Goal: Task Accomplishment & Management: Complete application form

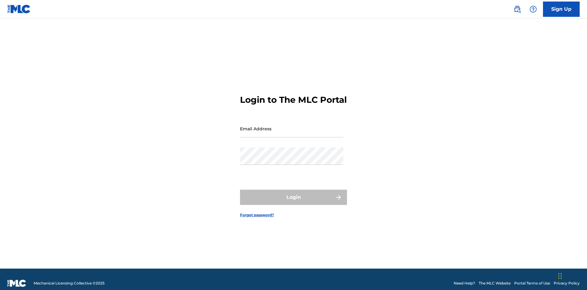
scroll to position [8, 0]
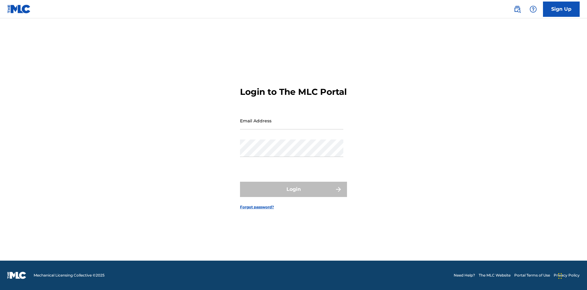
click at [292, 126] on input "Email Address" at bounding box center [291, 120] width 103 height 17
type input "[EMAIL_ADDRESS][DOMAIN_NAME]"
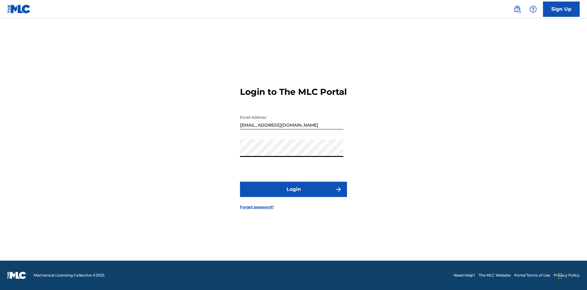
click at [294, 195] on button "Login" at bounding box center [293, 189] width 107 height 15
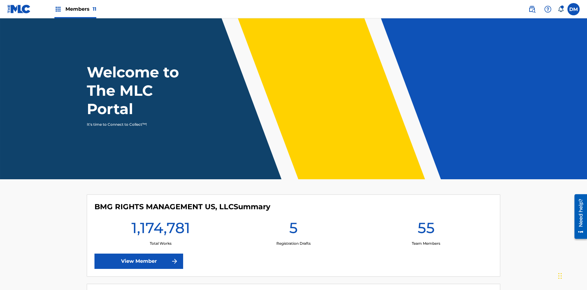
click at [75, 9] on span "Members 11" at bounding box center [80, 9] width 31 height 7
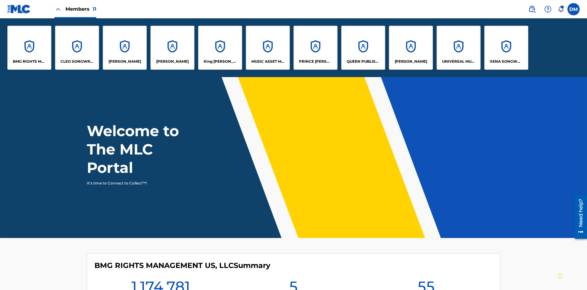
click at [173, 61] on p "[PERSON_NAME]" at bounding box center [172, 62] width 32 height 6
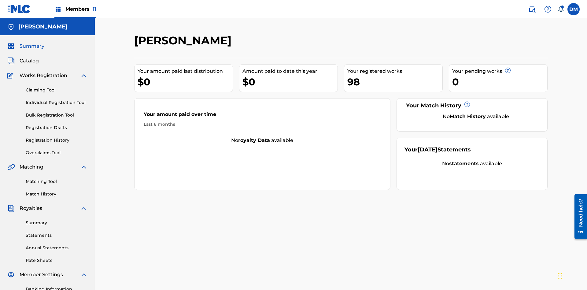
click at [57, 87] on link "Claiming Tool" at bounding box center [57, 90] width 62 height 6
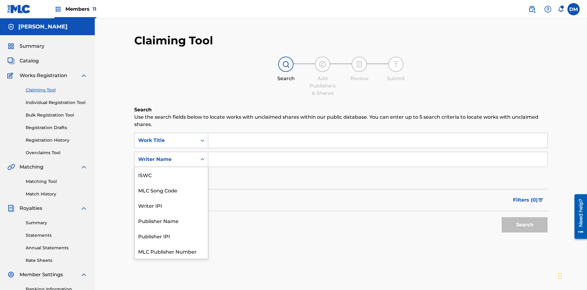
click at [171, 182] on div "MLC Song Code" at bounding box center [171, 189] width 73 height 15
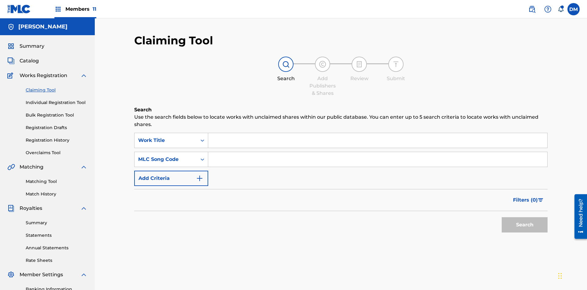
click at [378, 133] on input "Search Form" at bounding box center [377, 140] width 339 height 15
type input "RELINQUISHMENT WORK TO BE EXHAUSTED CREATED ON [DATE]"
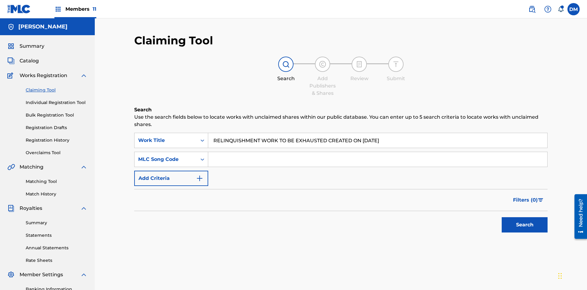
click at [378, 152] on input "Search Form" at bounding box center [377, 159] width 339 height 15
click at [525, 217] on button "Search" at bounding box center [525, 224] width 46 height 15
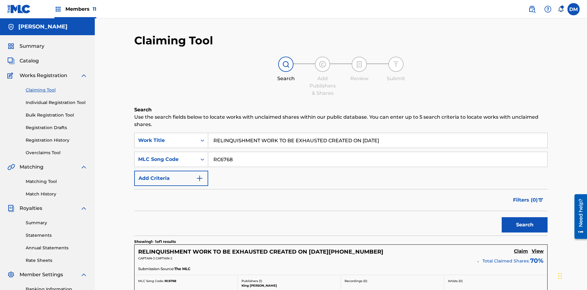
click at [521, 248] on h5 "Claim" at bounding box center [521, 251] width 14 height 6
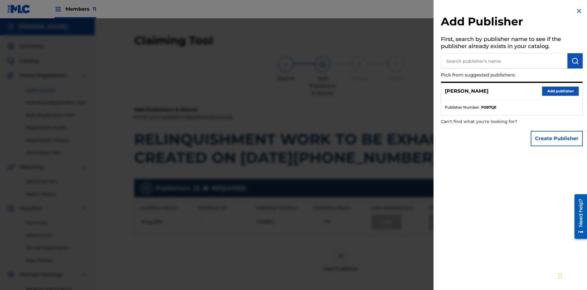
click at [505, 61] on input "text" at bounding box center [504, 60] width 127 height 15
type input "[PERSON_NAME]"
click at [576, 61] on img "submit" at bounding box center [575, 60] width 7 height 7
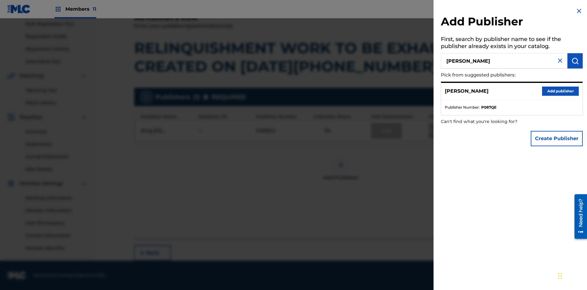
click at [561, 91] on button "Add publisher" at bounding box center [560, 91] width 37 height 9
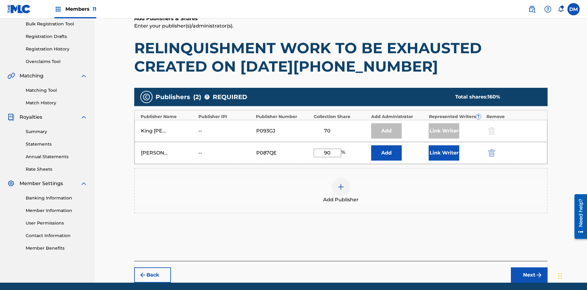
type input "90"
click at [444, 145] on button "Link Writer" at bounding box center [444, 152] width 31 height 15
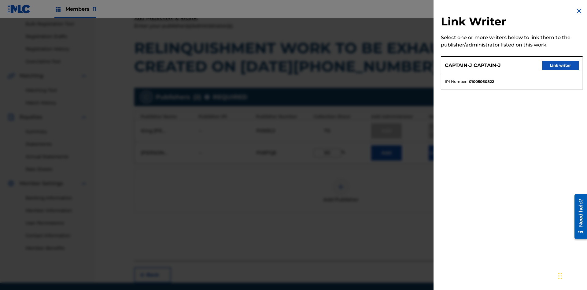
click at [561, 65] on button "Link writer" at bounding box center [560, 65] width 37 height 9
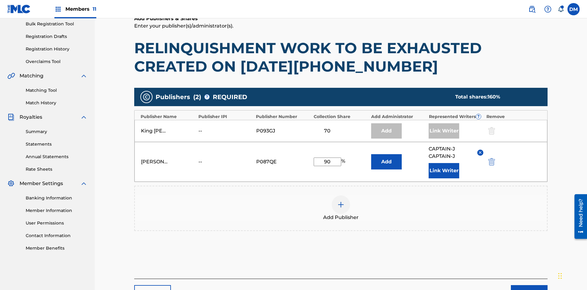
click at [444, 163] on button "Link Writer" at bounding box center [444, 170] width 31 height 15
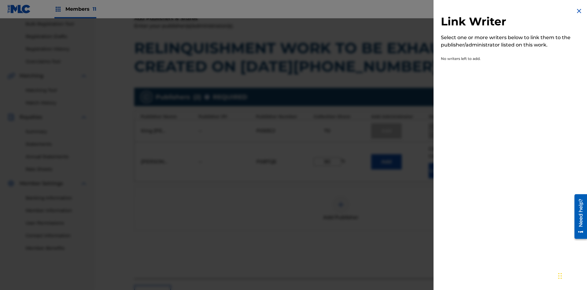
click at [580, 11] on img at bounding box center [579, 10] width 7 height 7
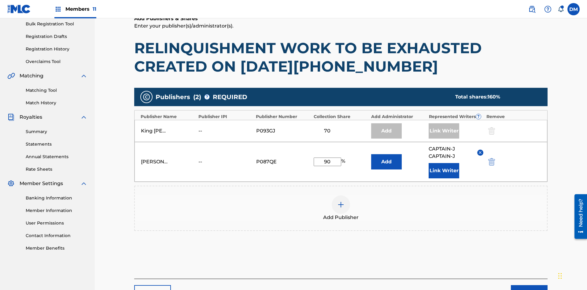
click at [530, 285] on button "Next" at bounding box center [529, 292] width 37 height 15
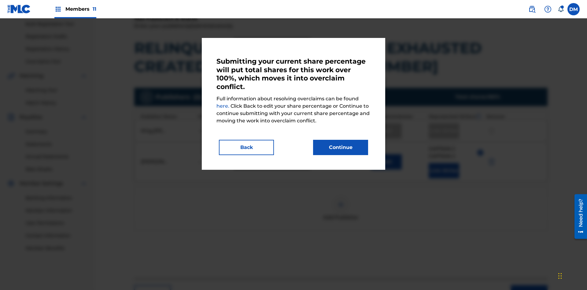
click at [341, 147] on button "Continue" at bounding box center [340, 147] width 55 height 15
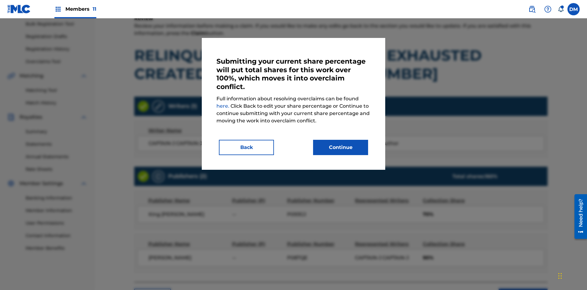
click at [341, 147] on button "Continue" at bounding box center [340, 147] width 55 height 15
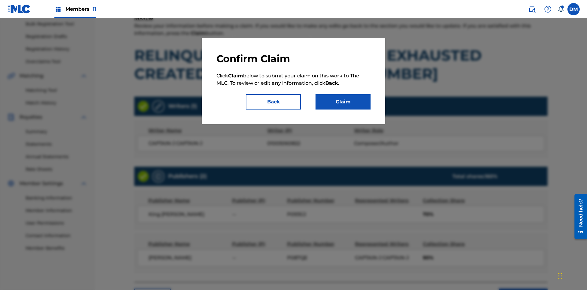
click at [343, 102] on button "Claim" at bounding box center [343, 101] width 55 height 15
click at [57, 51] on link "Registration History" at bounding box center [57, 49] width 62 height 6
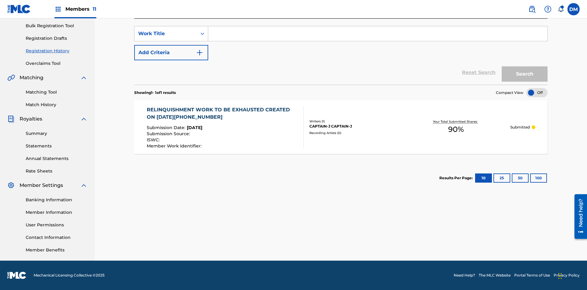
click at [378, 41] on input "Search Form" at bounding box center [377, 33] width 339 height 15
type input "RELINQUISHMENT WORK TO BE EXHAUSTED"
click at [525, 74] on button "Search" at bounding box center [525, 73] width 46 height 15
